Goal: Task Accomplishment & Management: Use online tool/utility

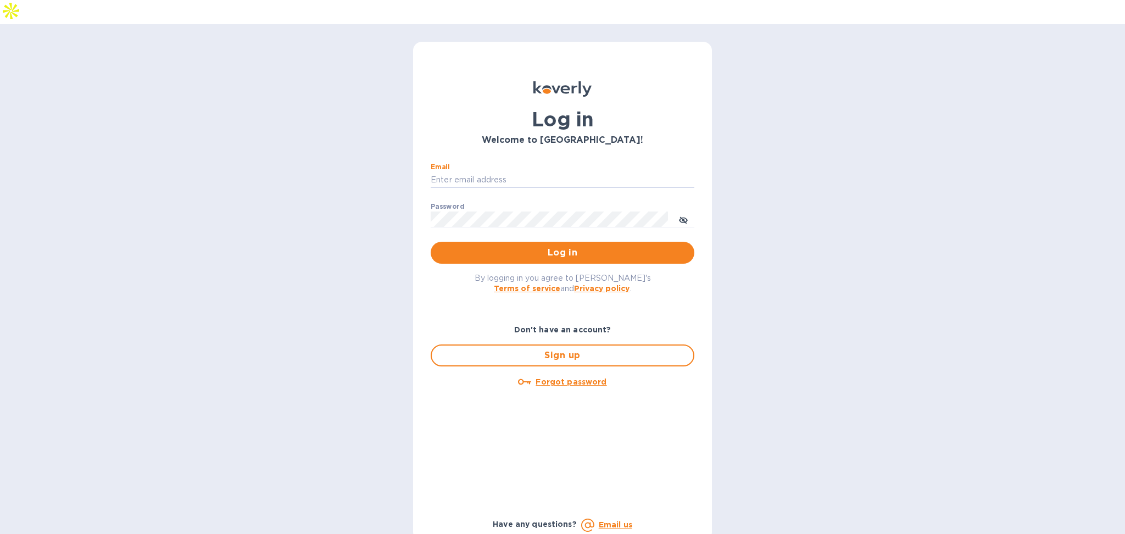
type input "[PERSON_NAME][EMAIL_ADDRESS][DOMAIN_NAME]"
click at [500, 246] on span "Log in" at bounding box center [562, 252] width 246 height 13
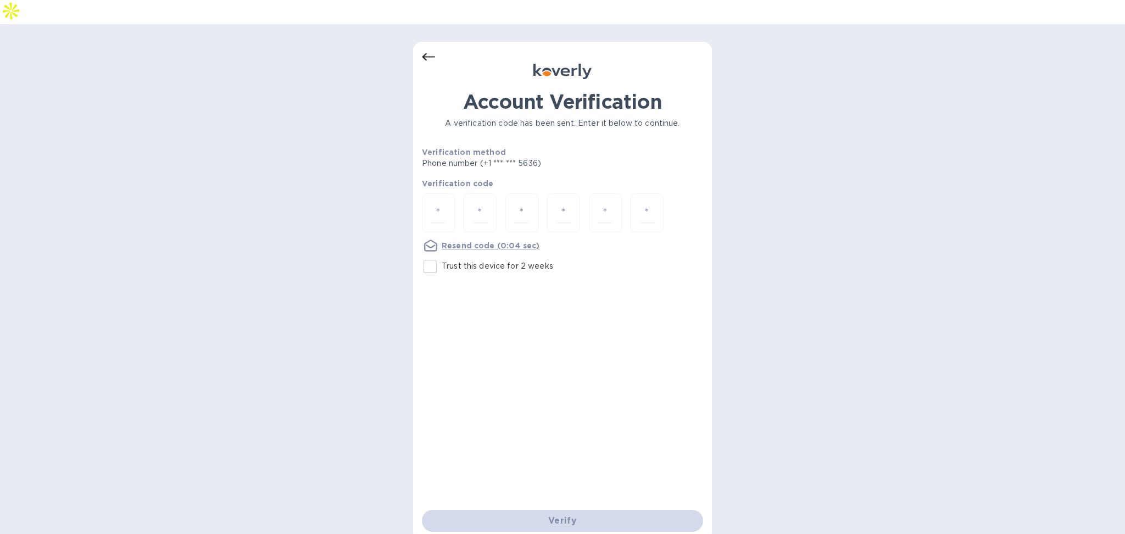
click at [487, 260] on p "Trust this device for 2 weeks" at bounding box center [497, 266] width 111 height 12
click at [442, 255] on input "Trust this device for 2 weeks" at bounding box center [429, 266] width 23 height 23
checkbox input "true"
click at [431, 203] on input "number" at bounding box center [438, 213] width 14 height 20
type input "3"
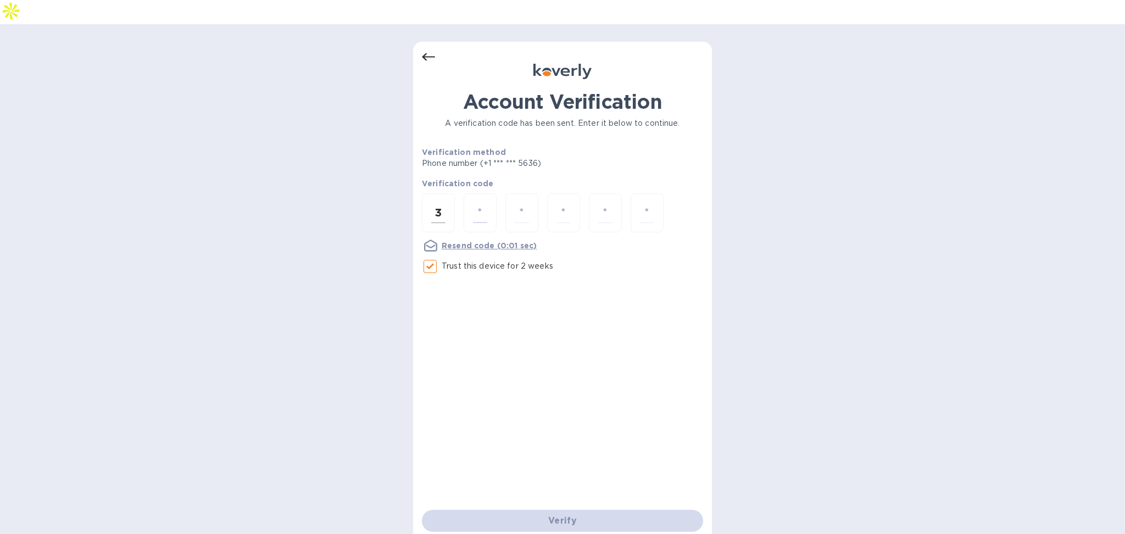
type input "8"
type input "6"
type input "4"
type input "1"
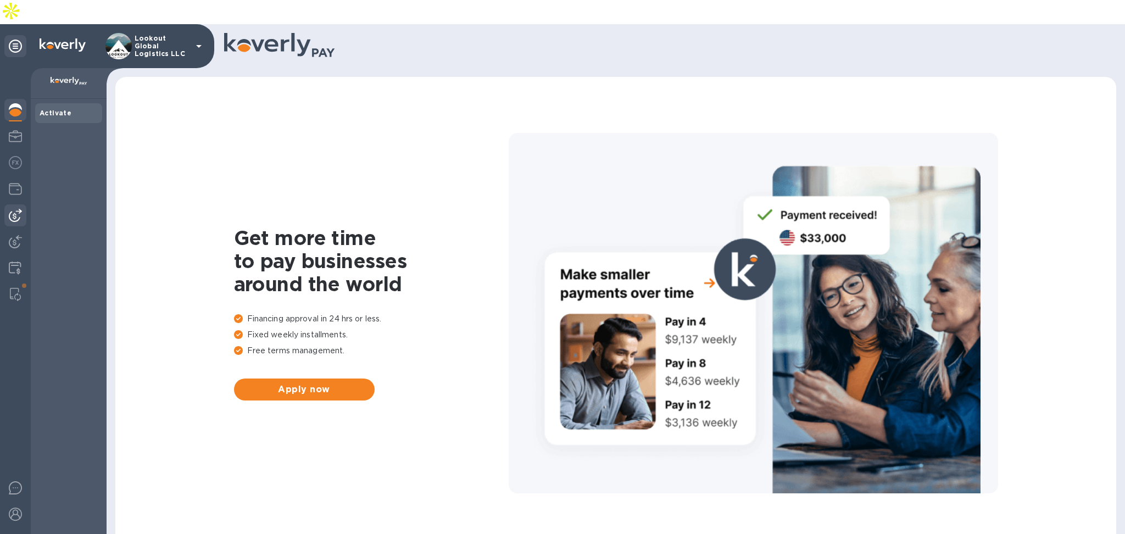
click at [15, 204] on div at bounding box center [15, 215] width 22 height 22
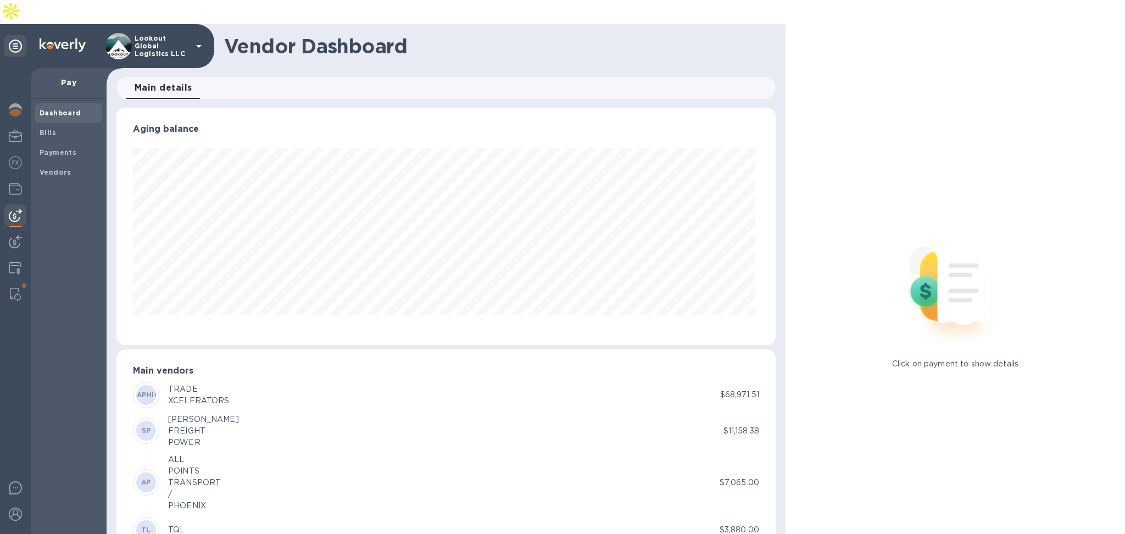
scroll to position [237, 655]
click at [50, 123] on div "Bills" at bounding box center [68, 133] width 67 height 20
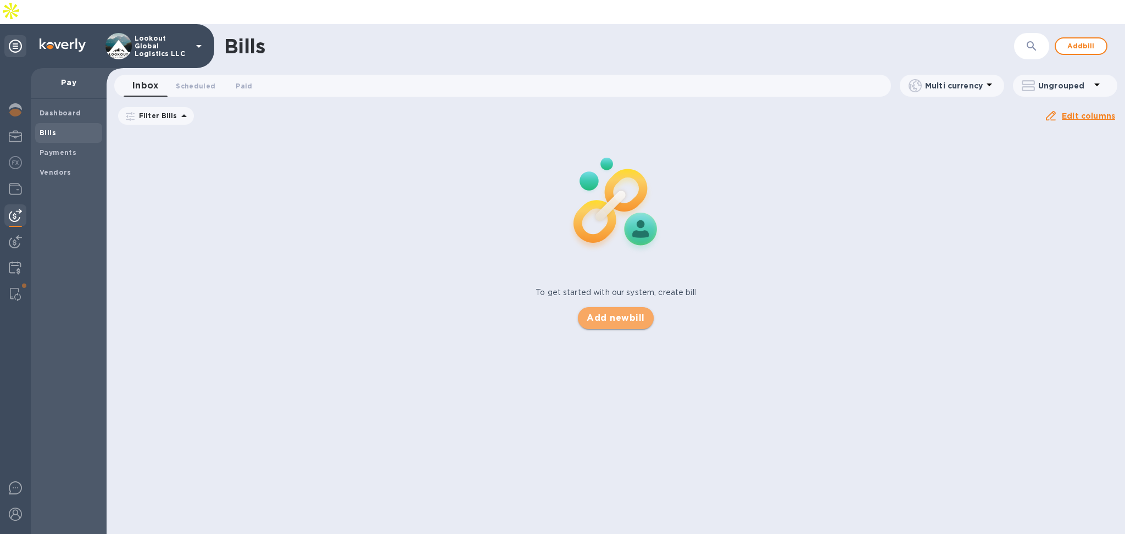
click at [630, 311] on span "Add new bill" at bounding box center [616, 317] width 58 height 13
